Goal: Task Accomplishment & Management: Manage account settings

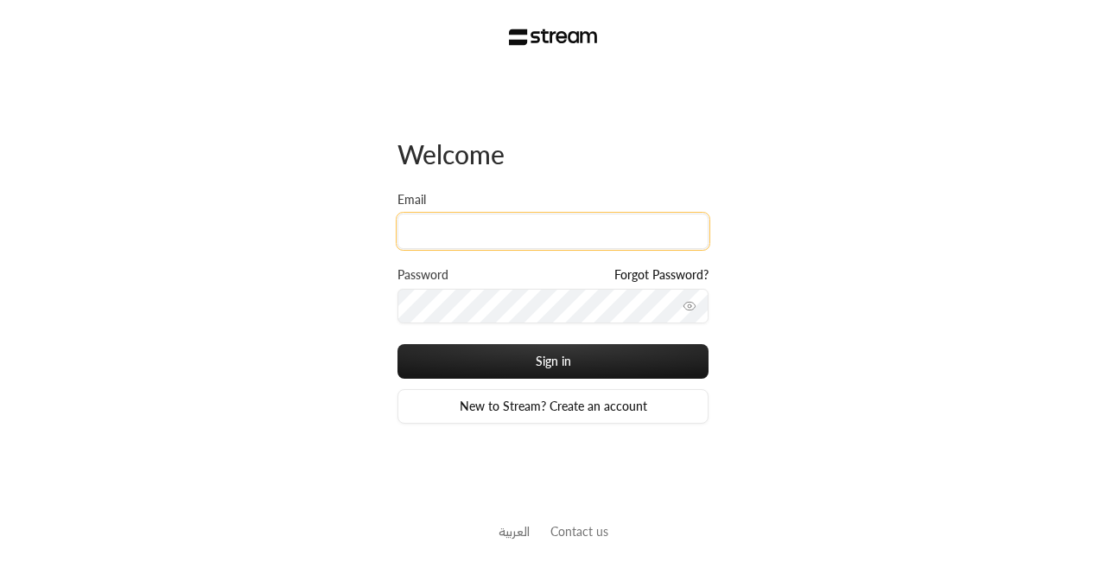
click at [590, 227] on input "Email" at bounding box center [552, 230] width 311 height 35
type input "[EMAIL_ADDRESS][DOMAIN_NAME]"
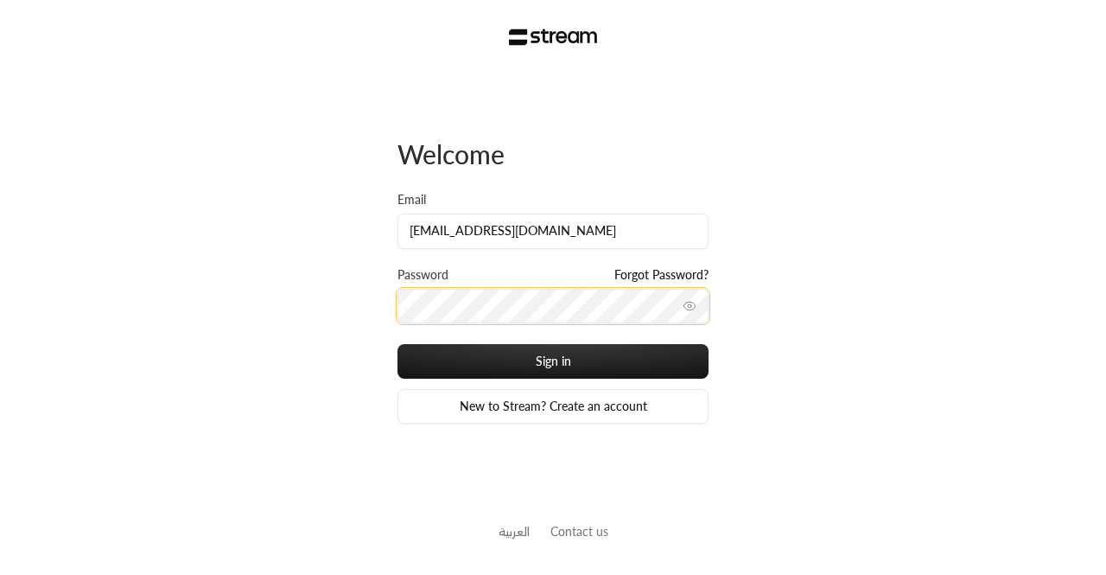
click at [397, 344] on button "Sign in" at bounding box center [552, 361] width 311 height 35
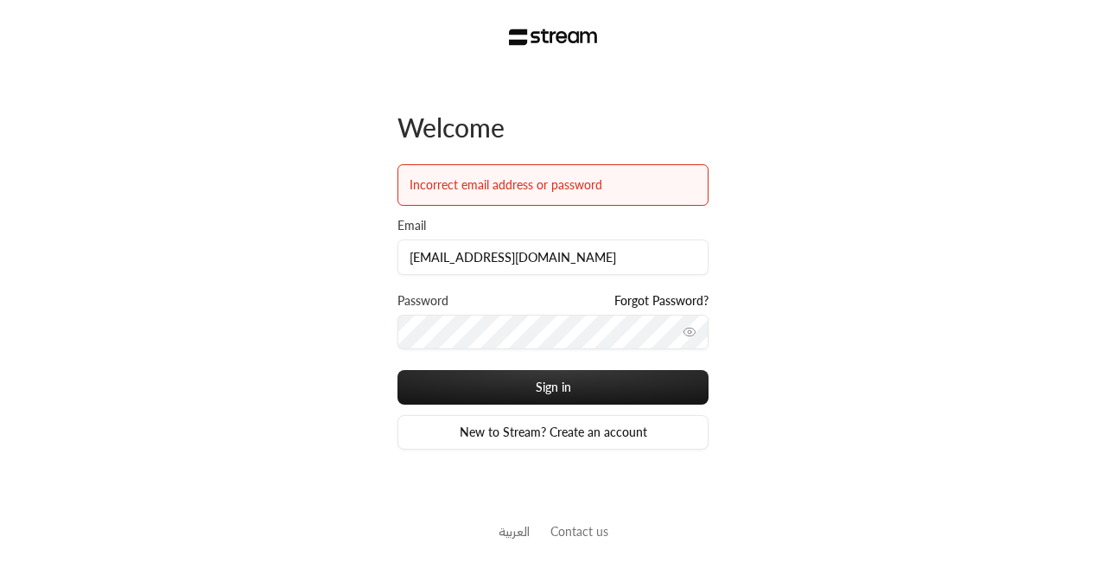
click at [691, 330] on icon "toggle password visibility" at bounding box center [690, 332] width 14 height 14
click at [397, 370] on button "Sign in" at bounding box center [552, 387] width 311 height 35
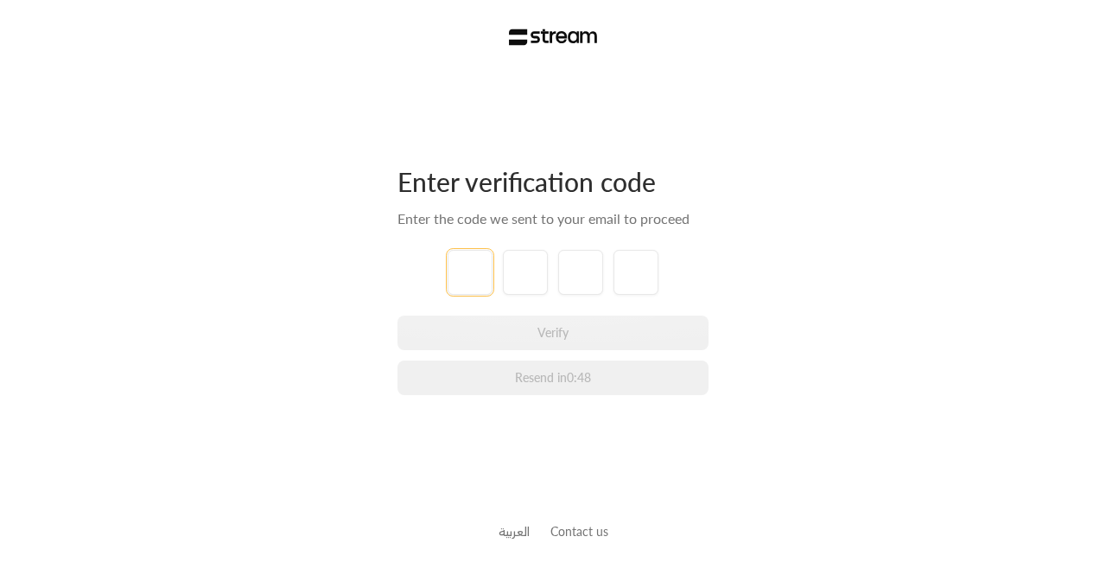
type input "3"
type input "0"
type input "3"
type input "0"
type input "7"
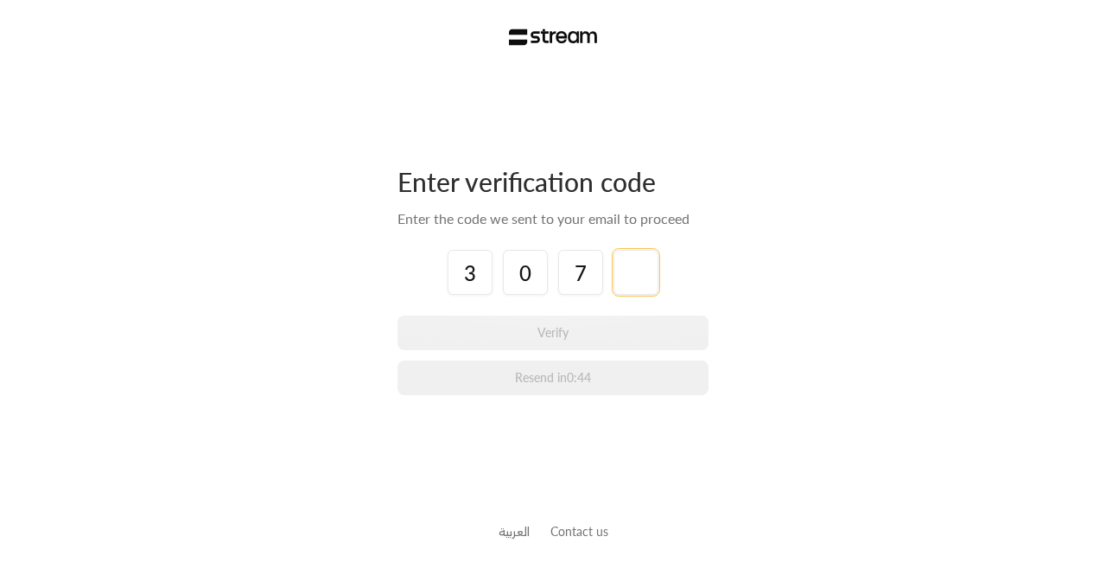
type input "1"
type input "2"
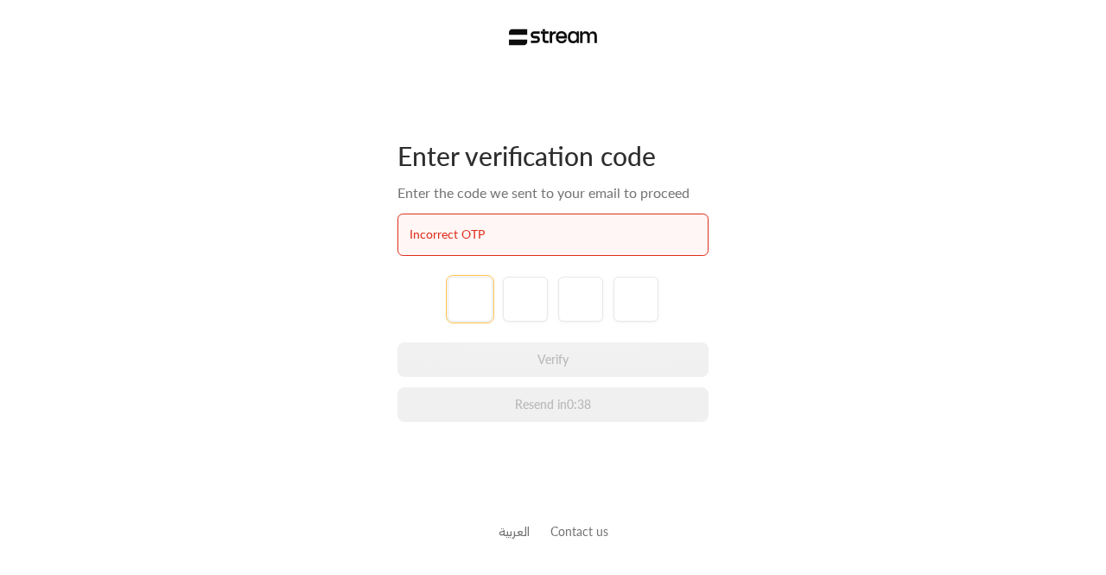
click at [470, 301] on input "tel" at bounding box center [470, 298] width 45 height 45
type input "3"
type input "0"
type input "7"
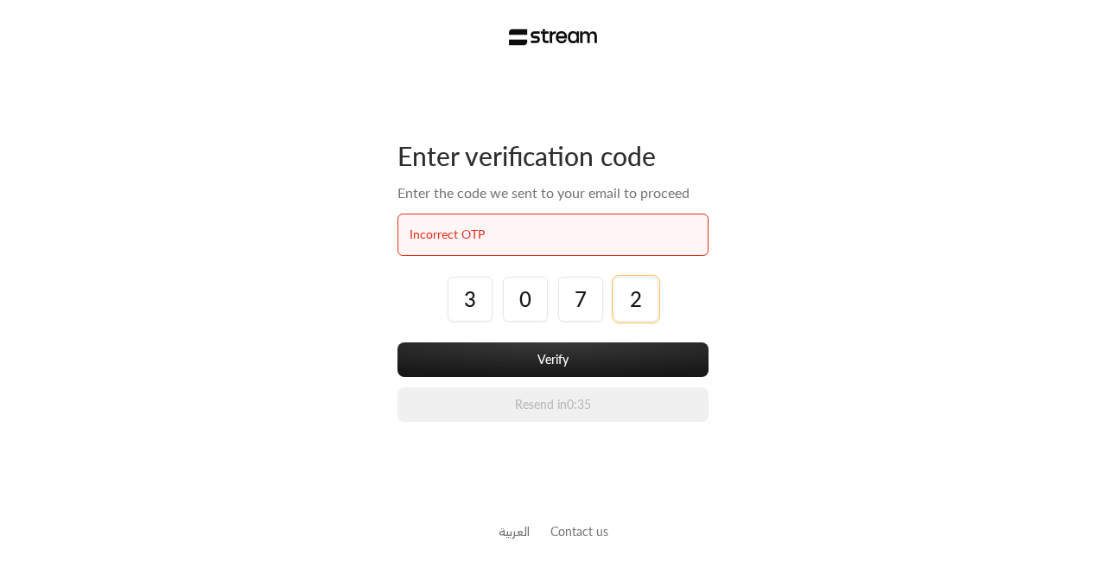
type input "2"
click at [397, 342] on button "Verify" at bounding box center [552, 359] width 311 height 35
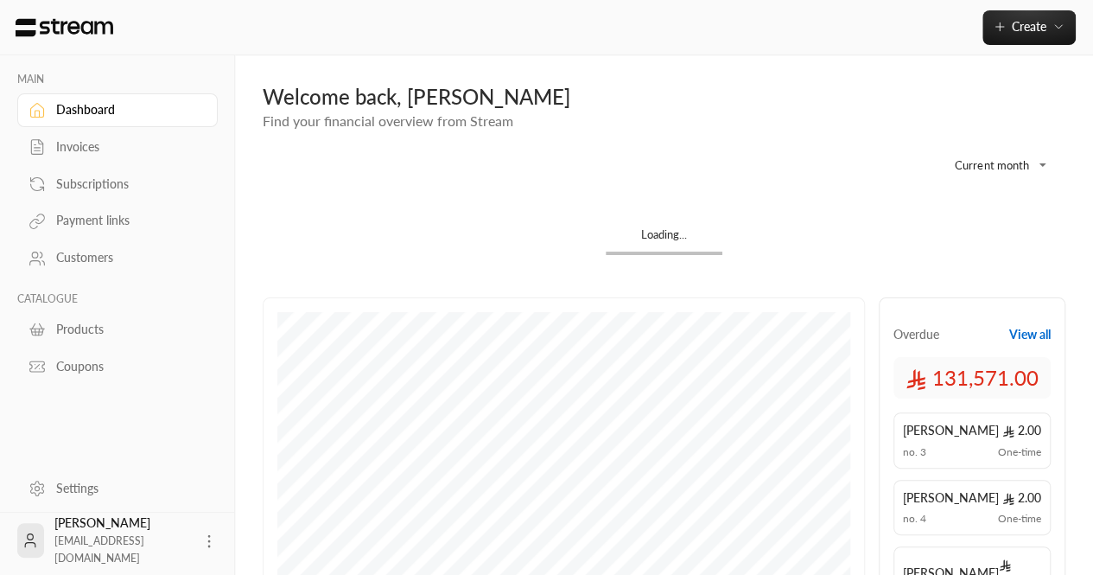
click at [100, 137] on link "Invoices" at bounding box center [117, 147] width 200 height 34
